Goal: Complete application form

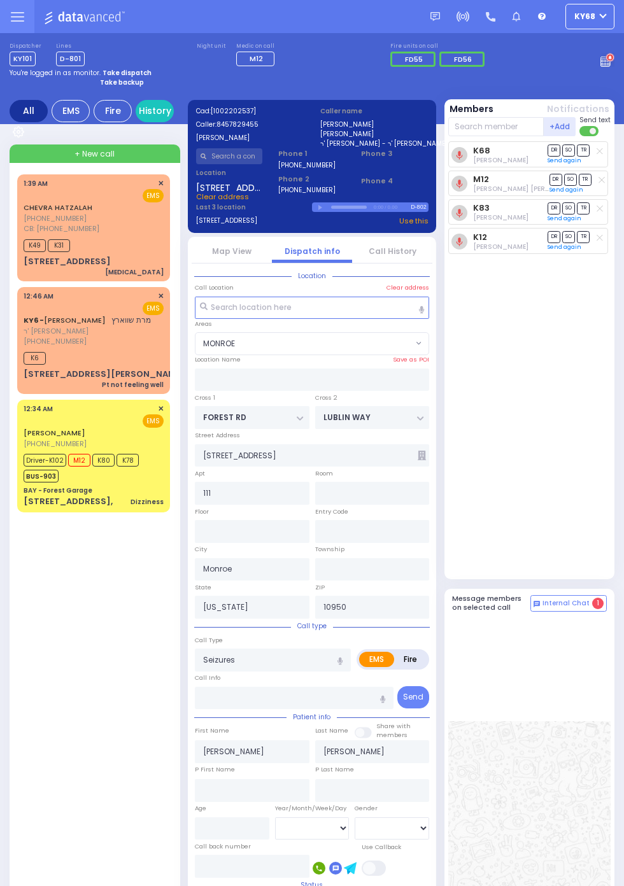
select select "MONROE"
select select
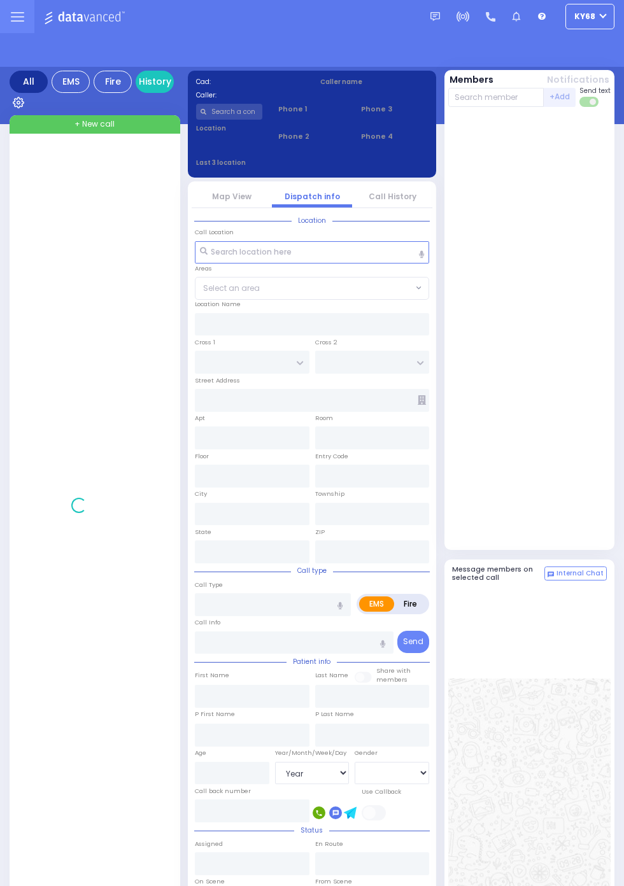
select select "Year"
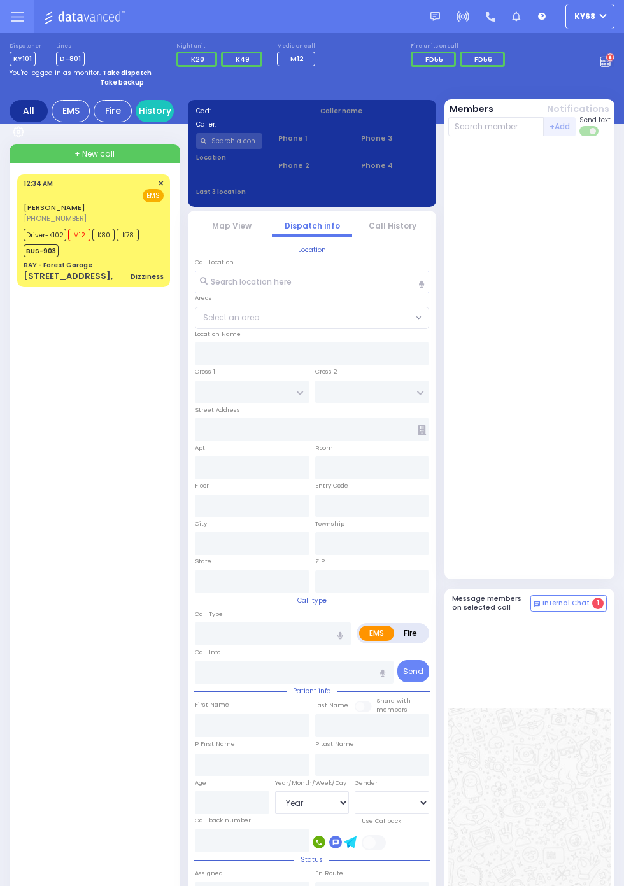
click at [607, 60] on circle at bounding box center [609, 57] width 7 height 7
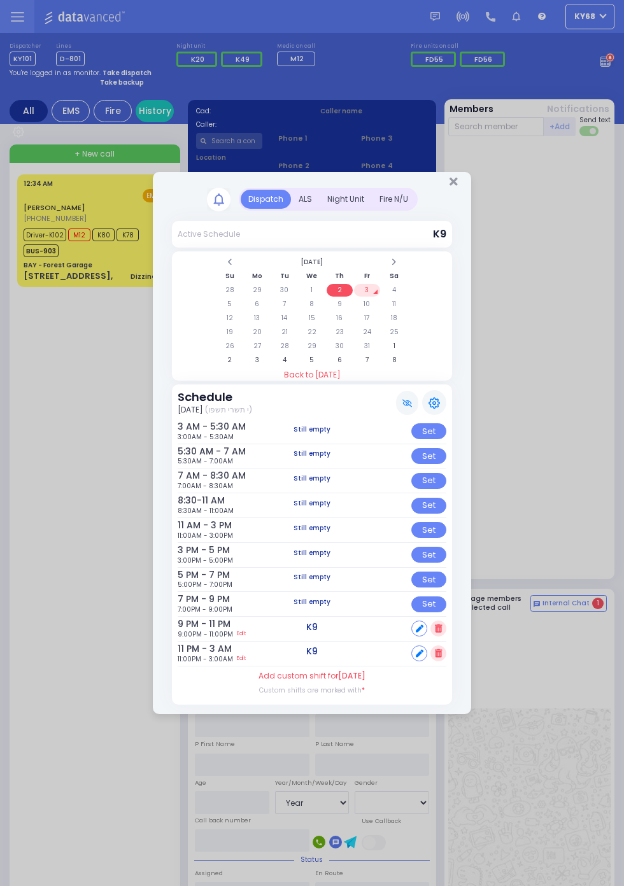
click at [300, 198] on div "ALS" at bounding box center [305, 199] width 29 height 19
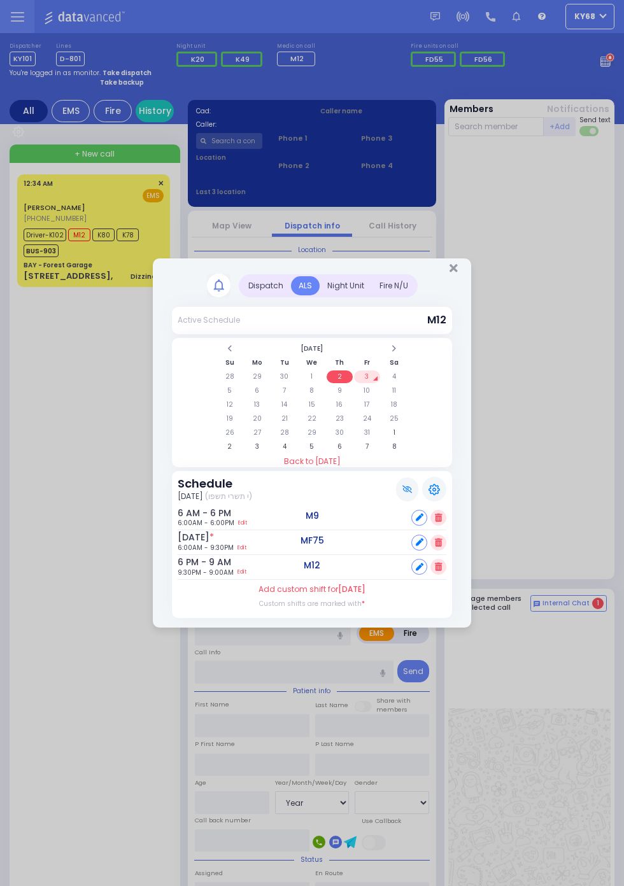
click at [380, 383] on td "3" at bounding box center [367, 376] width 26 height 13
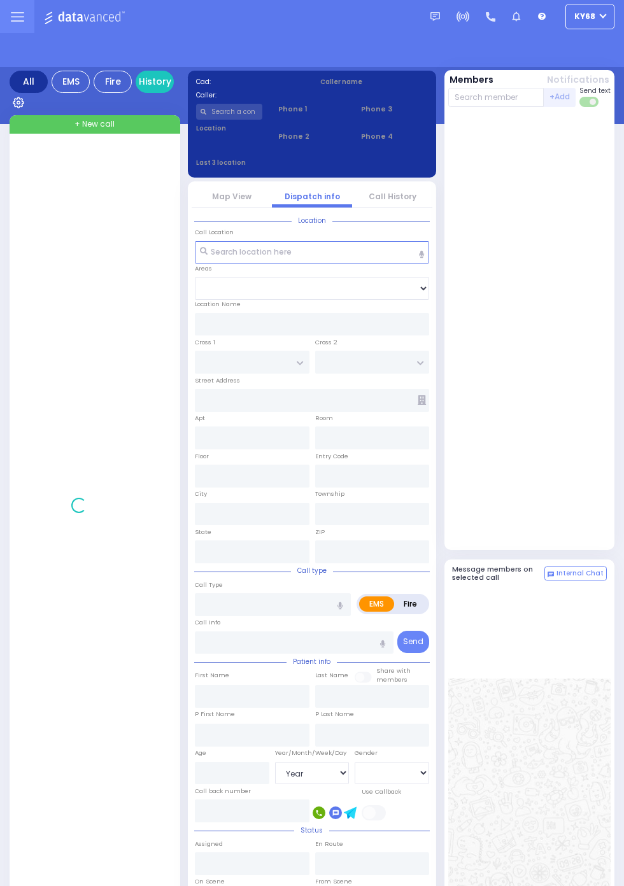
select select "Year"
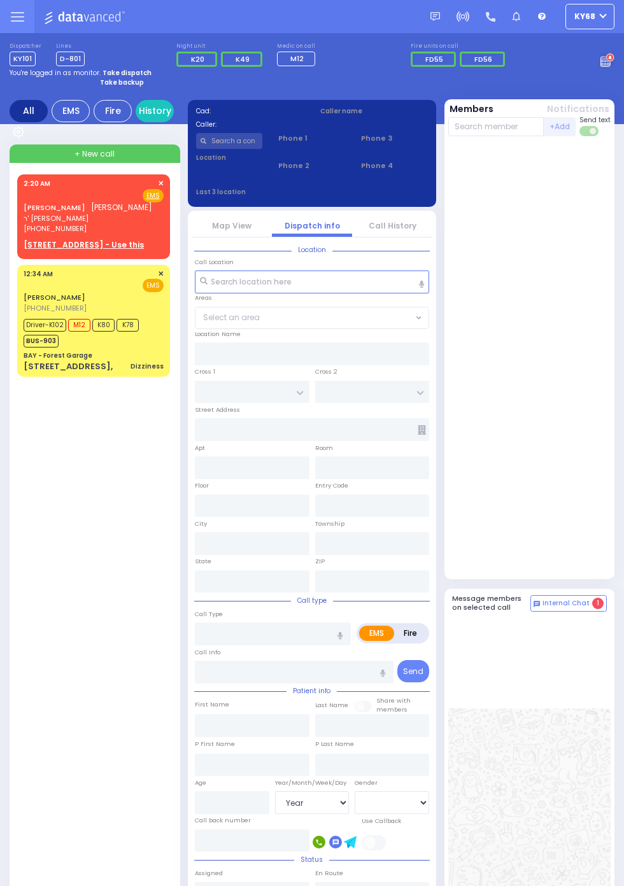
scroll to position [2, 0]
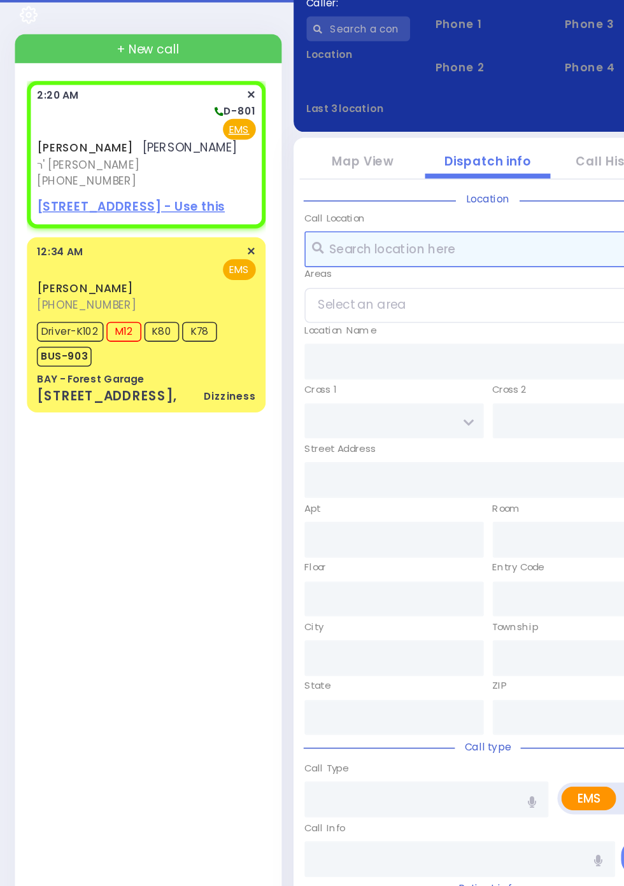
select select
radio input "true"
type input "JOEL"
type input "JERMIASH"
select select
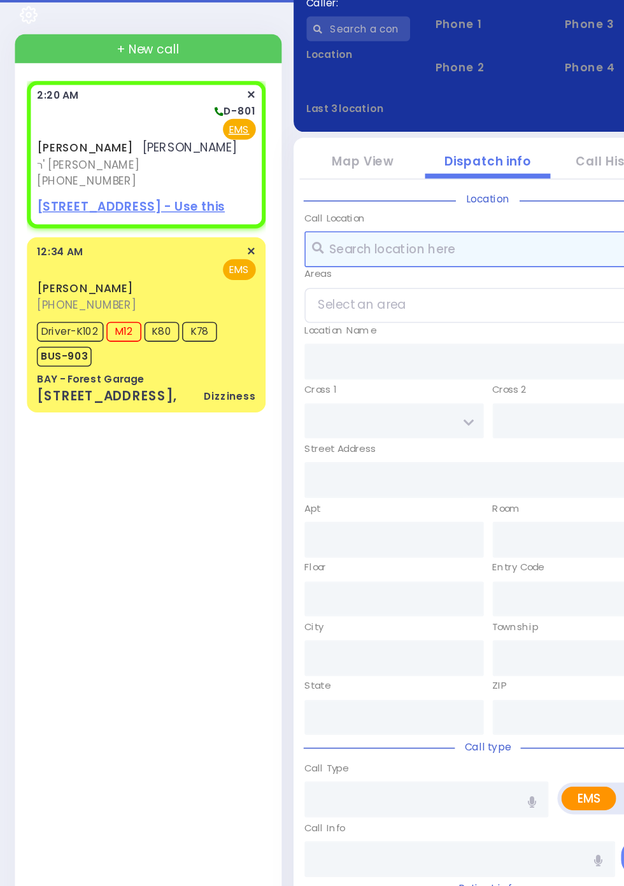
type input "02:20"
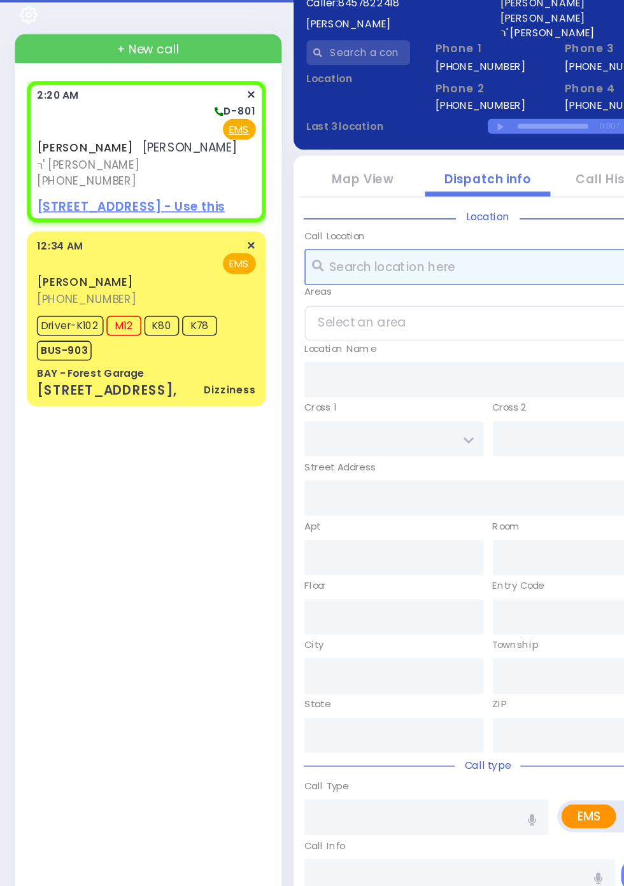
select select
radio input "true"
select select
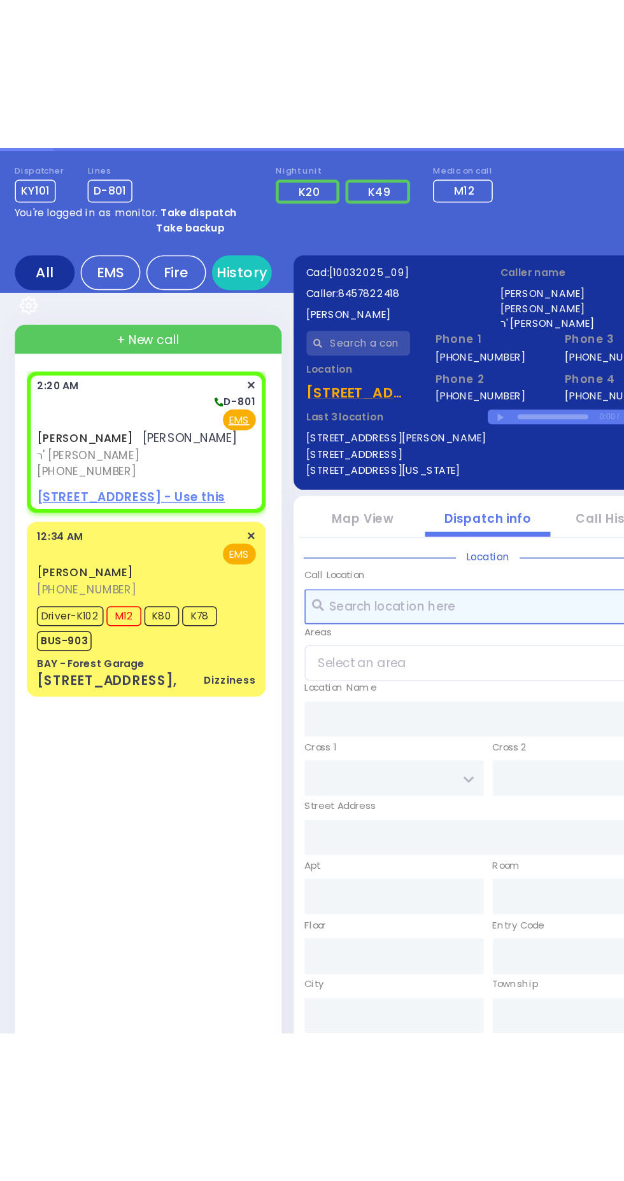
scroll to position [0, 0]
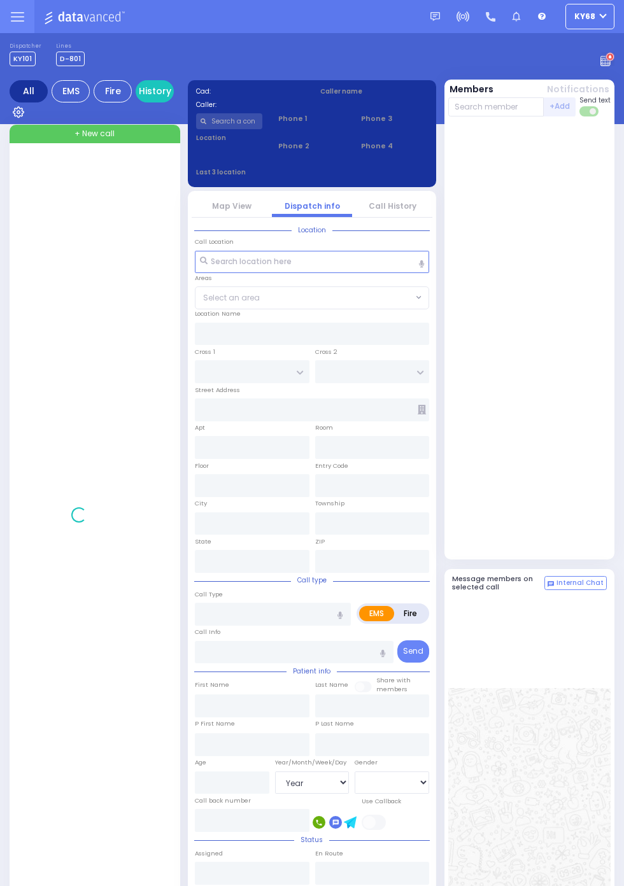
select select "Year"
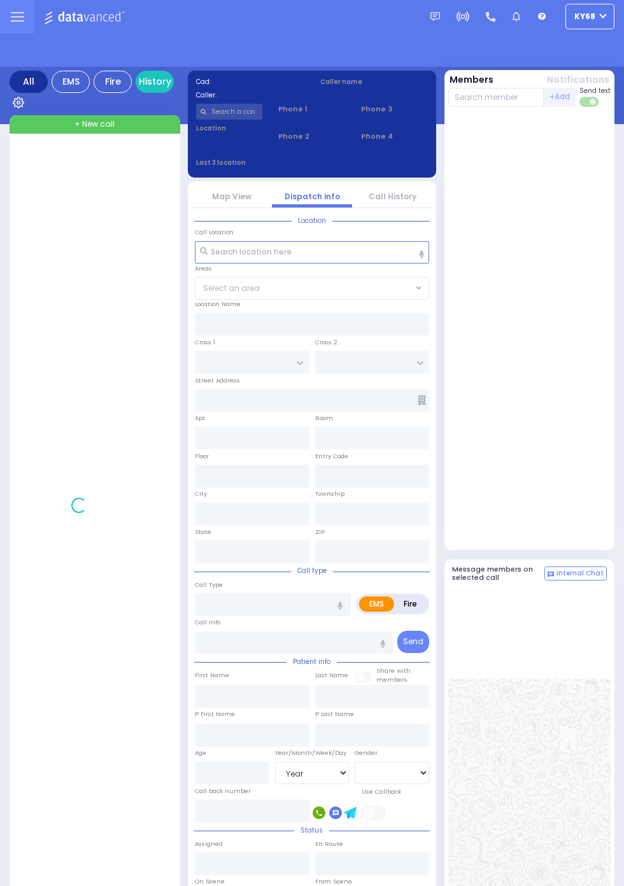
select select "Year"
select select "[DEMOGRAPHIC_DATA]"
select select "Year"
select select "[DEMOGRAPHIC_DATA]"
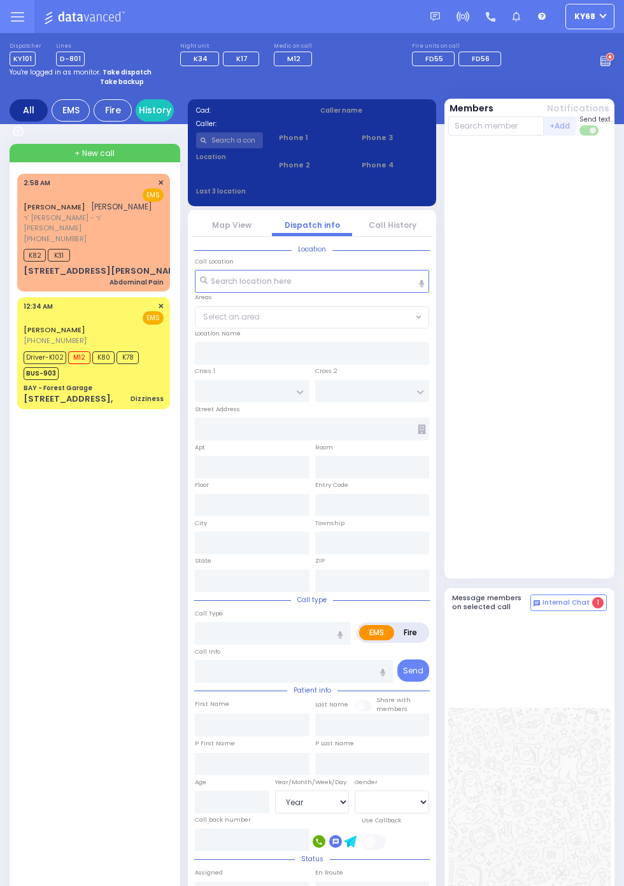
click at [39, 251] on span "K82" at bounding box center [35, 255] width 22 height 13
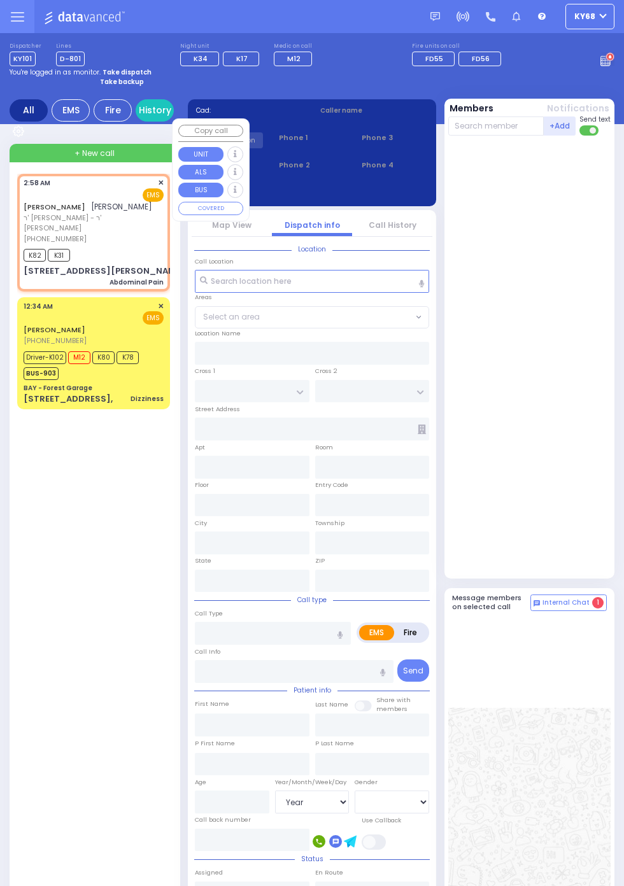
select select
type input "Abdominal Pain"
radio input "true"
type input "JOEL"
type input "FREUND"
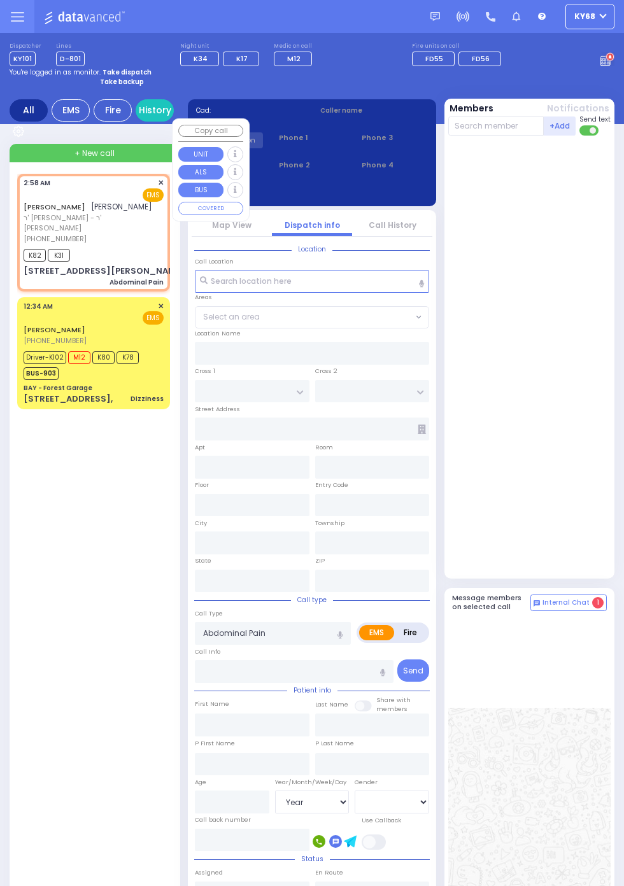
type input "39"
select select "Year"
select select "[DEMOGRAPHIC_DATA]"
type input "02:58"
type input "03:00"
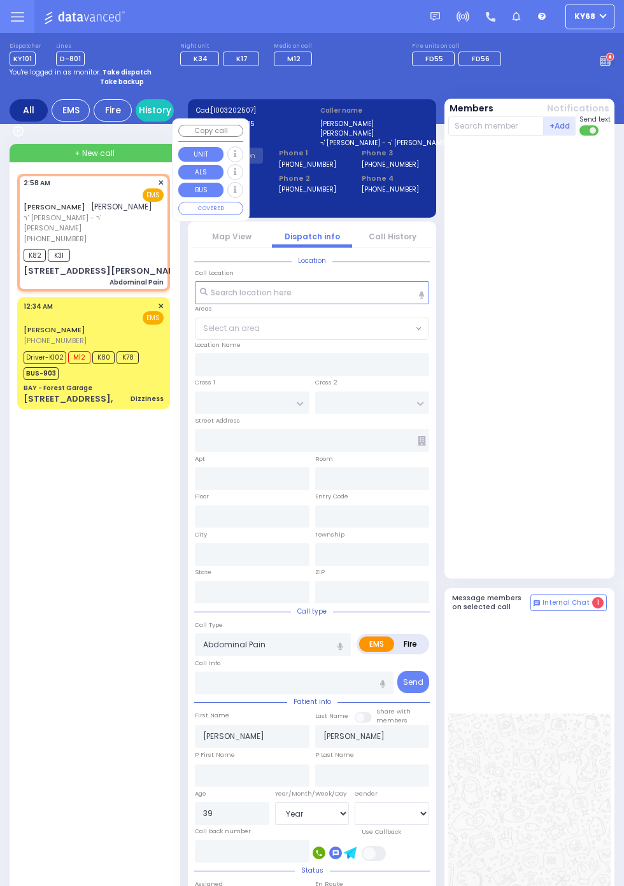
type input "FOREST RD"
type input "LIZENSK BLVD"
type input "12 D A WIEDER BLVD"
type input "102"
type input "Monroe"
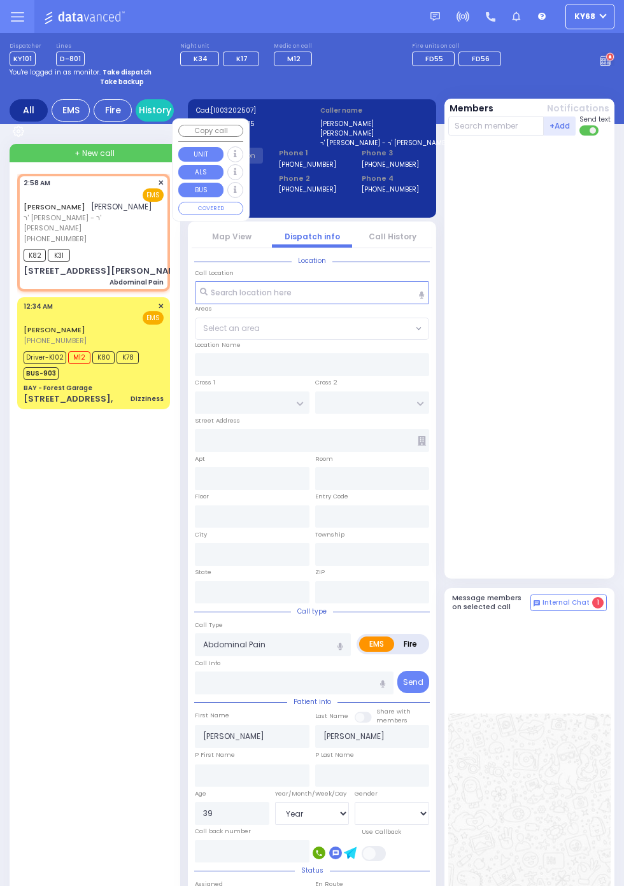
type input "New York"
type input "10950"
select select "MONROE"
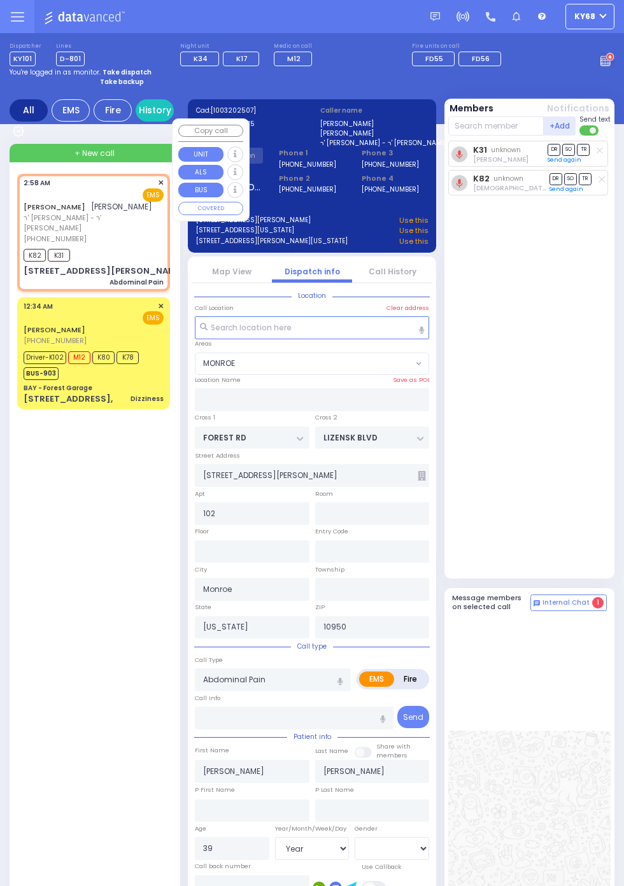
click at [602, 452] on div "K31 unknown Yisroel Feldman DR SO TR Send again" at bounding box center [530, 357] width 165 height 432
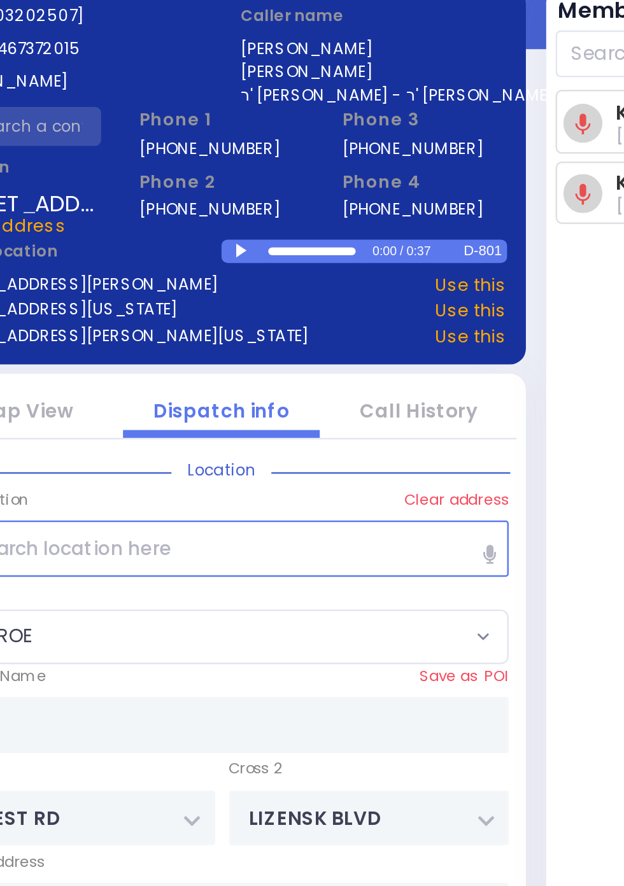
click at [321, 207] on div at bounding box center [321, 207] width 7 height 6
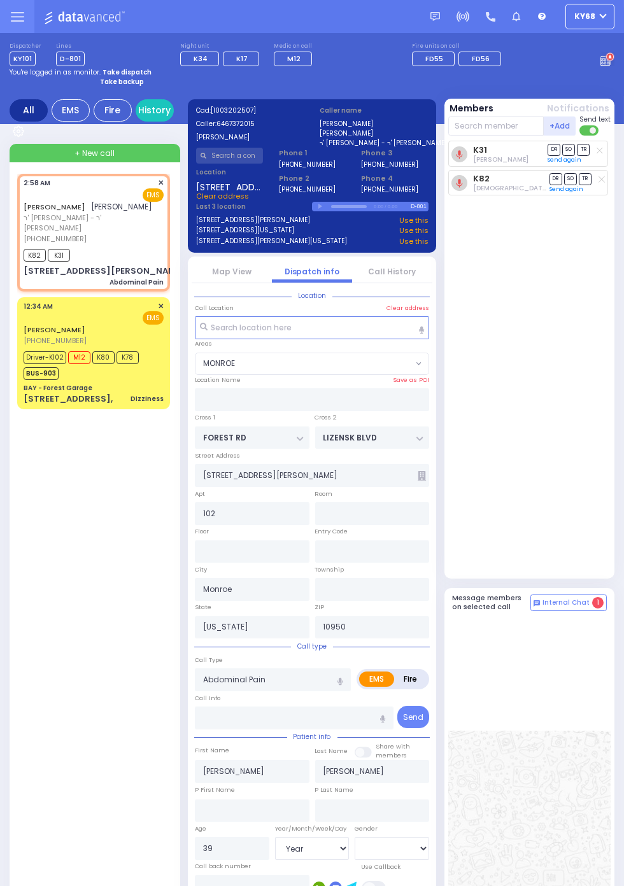
click at [387, 272] on link "Call History" at bounding box center [392, 271] width 48 height 11
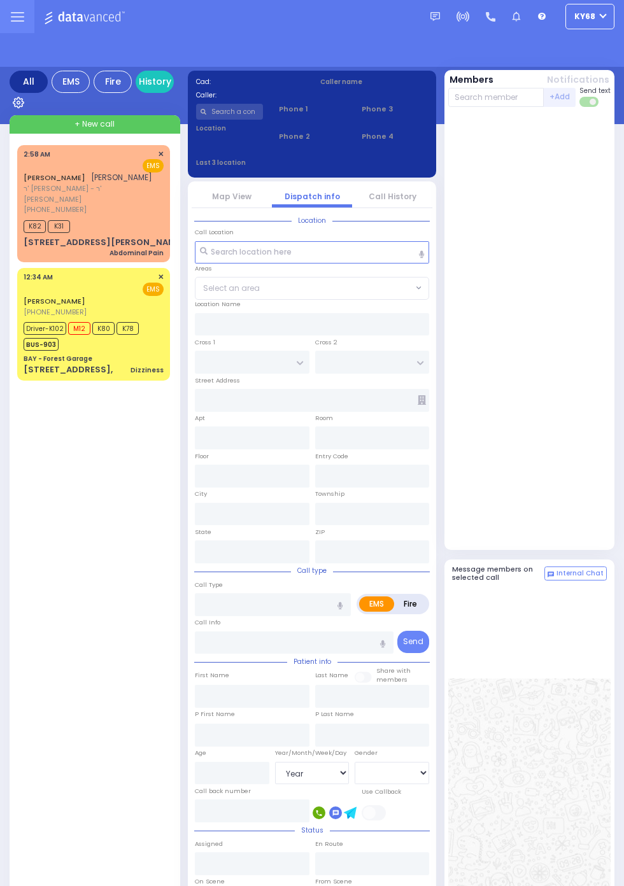
select select "Year"
select select "[DEMOGRAPHIC_DATA]"
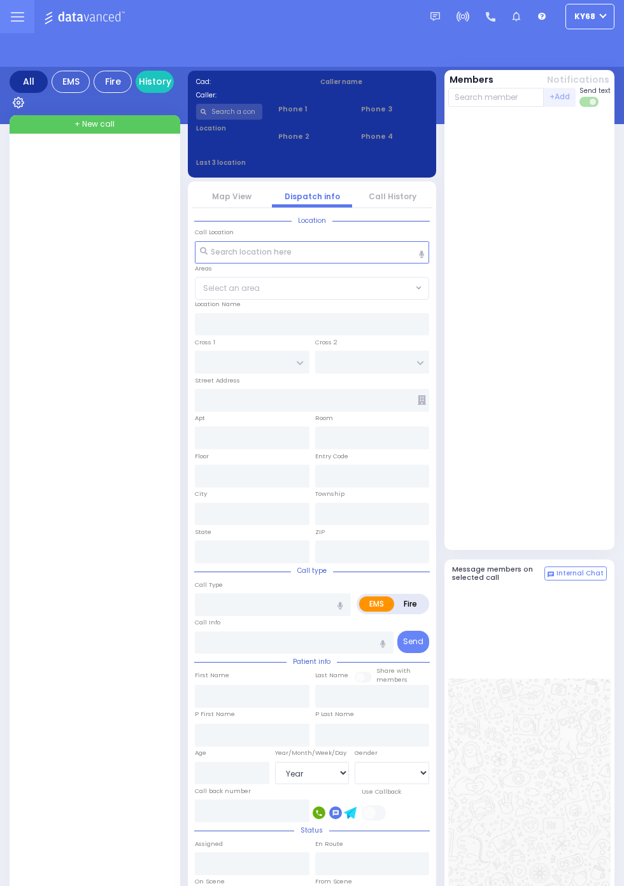
select select "Year"
select select "[DEMOGRAPHIC_DATA]"
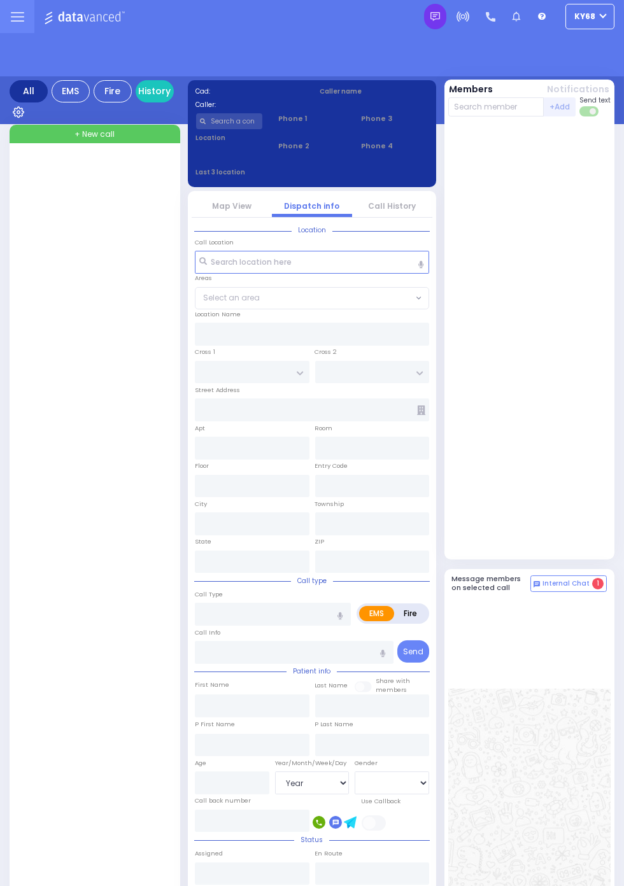
click at [437, 20] on img at bounding box center [435, 17] width 10 height 10
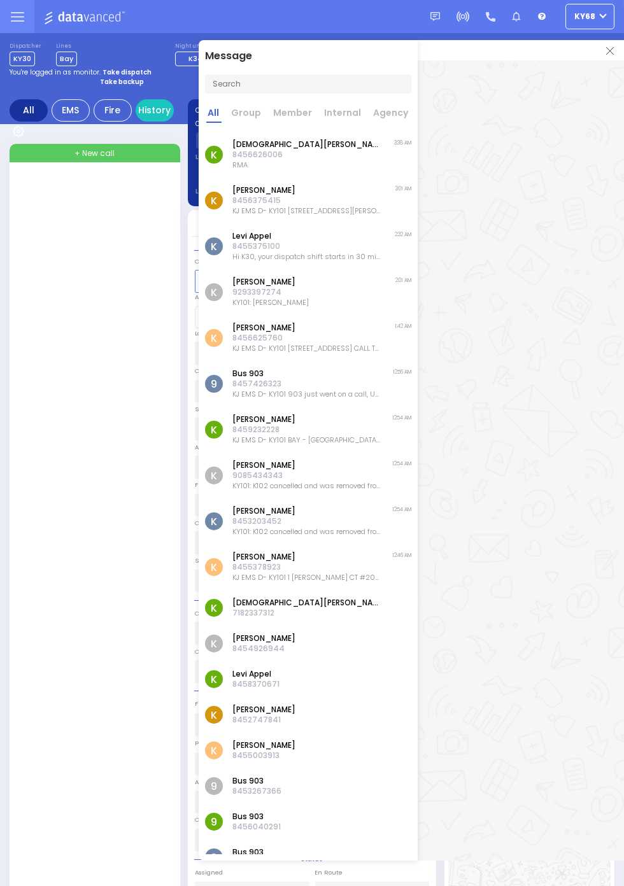
click at [392, 160] on div "K [PERSON_NAME] 8456626006 RMA 3:38 AM" at bounding box center [308, 155] width 219 height 46
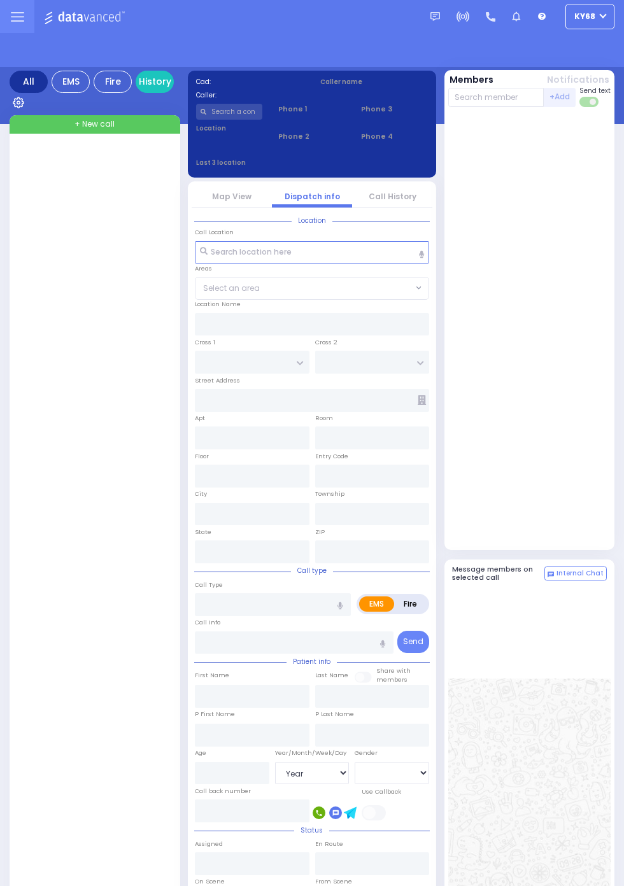
select select "Year"
select select "[DEMOGRAPHIC_DATA]"
